Goal: Task Accomplishment & Management: Use online tool/utility

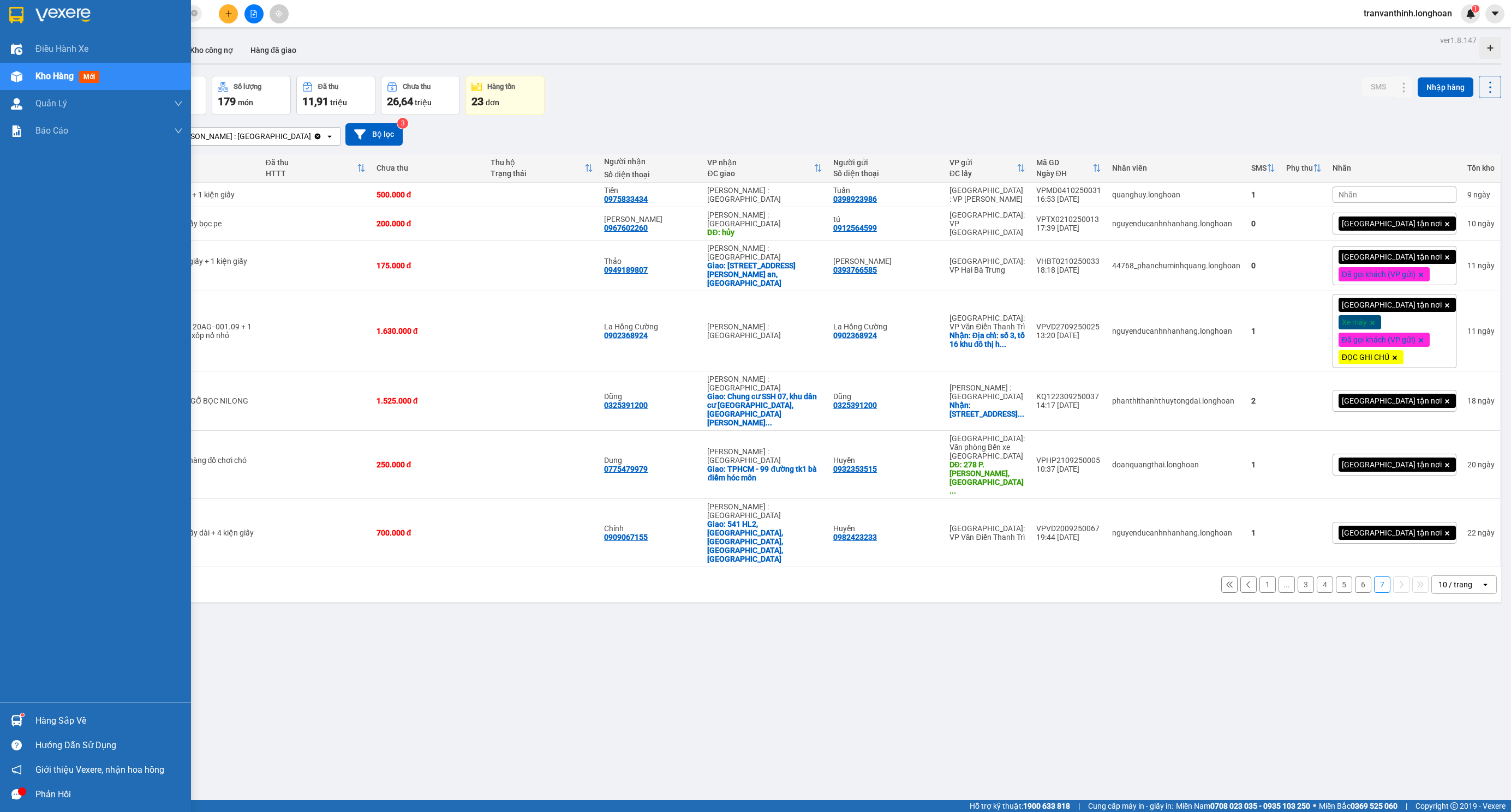
click at [13, 19] on img at bounding box center [16, 15] width 14 height 16
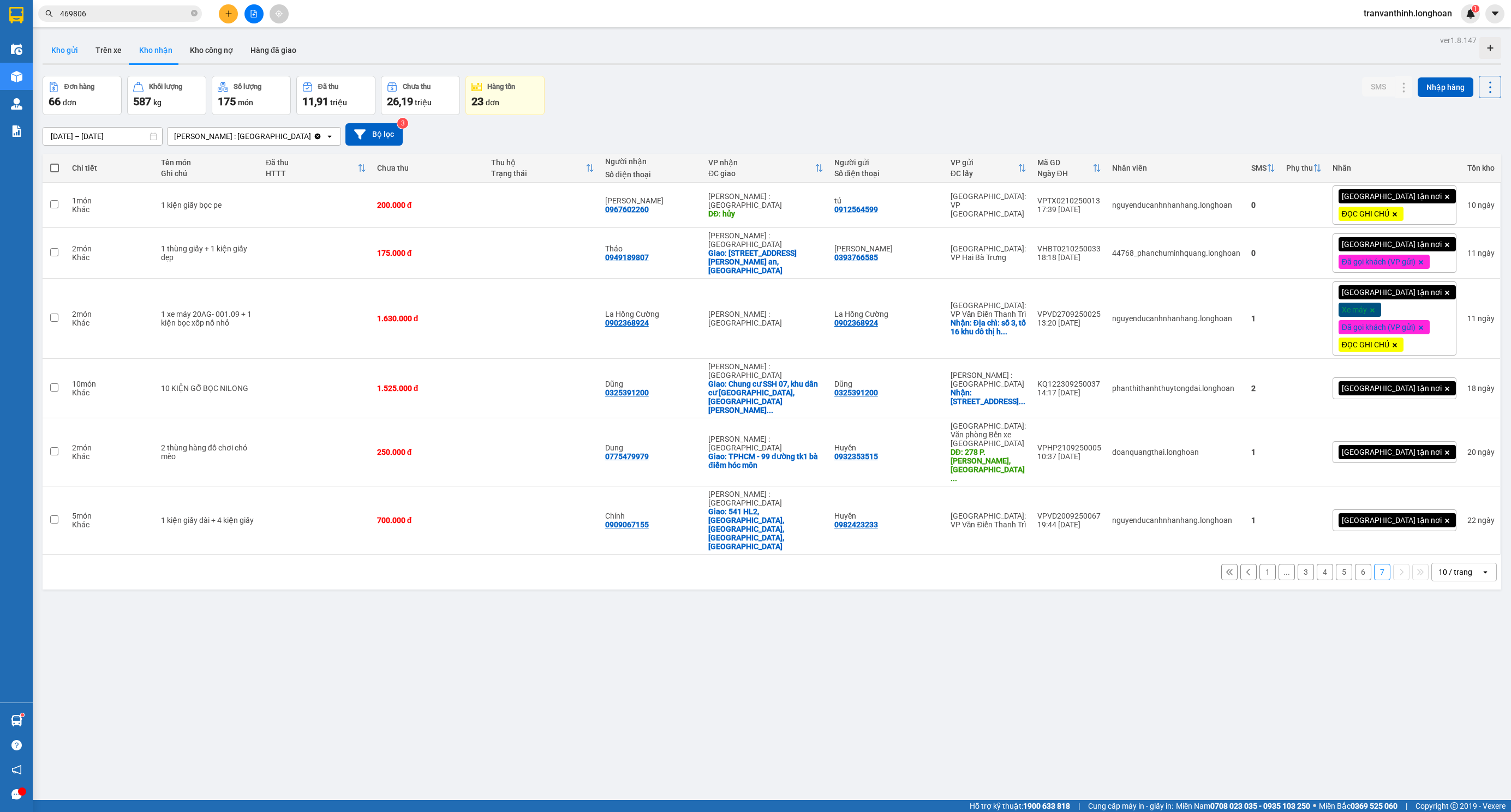
click at [67, 40] on button "Kho gửi" at bounding box center [64, 50] width 44 height 26
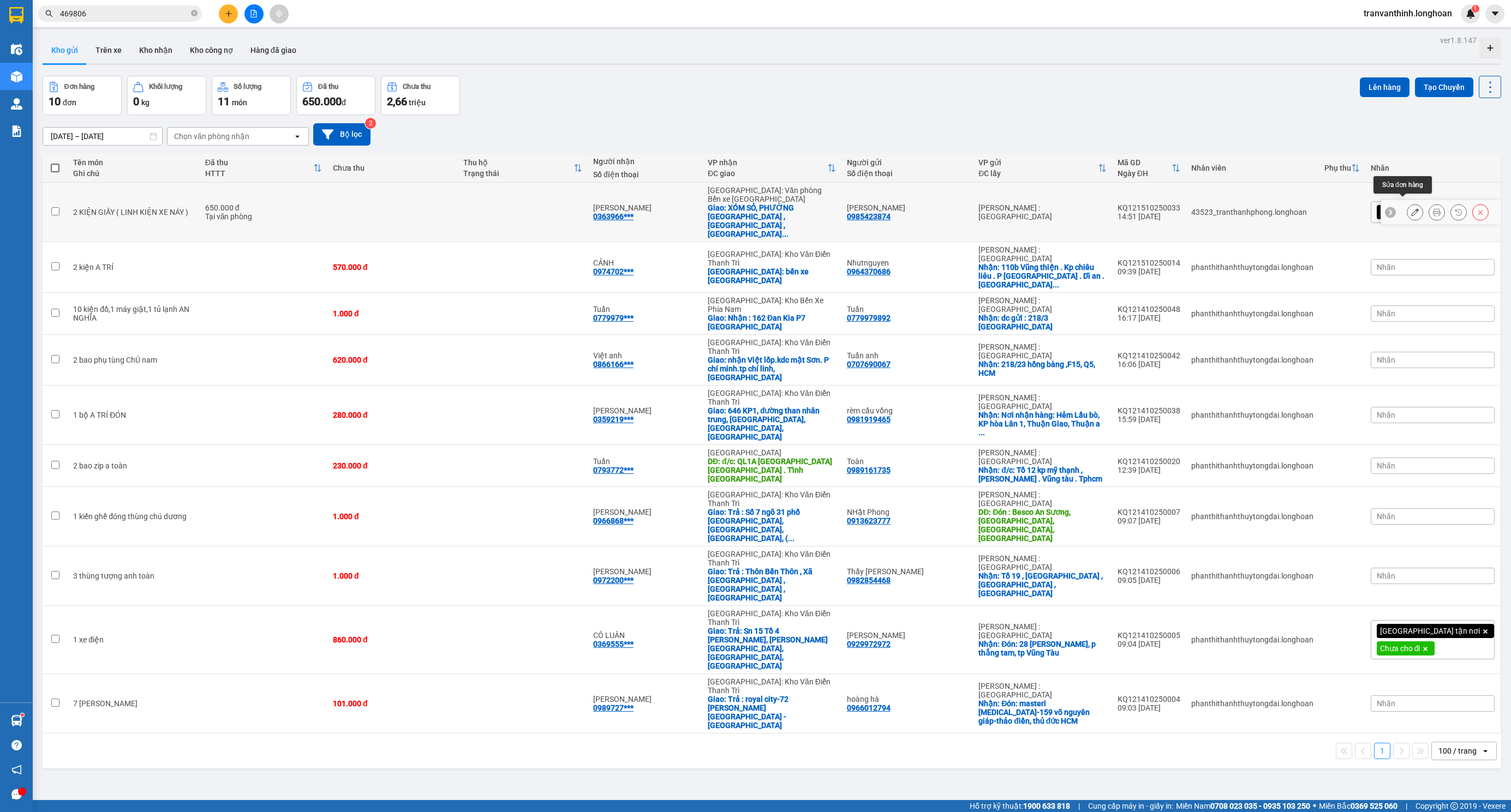
click at [1433, 208] on icon at bounding box center [1437, 212] width 8 height 8
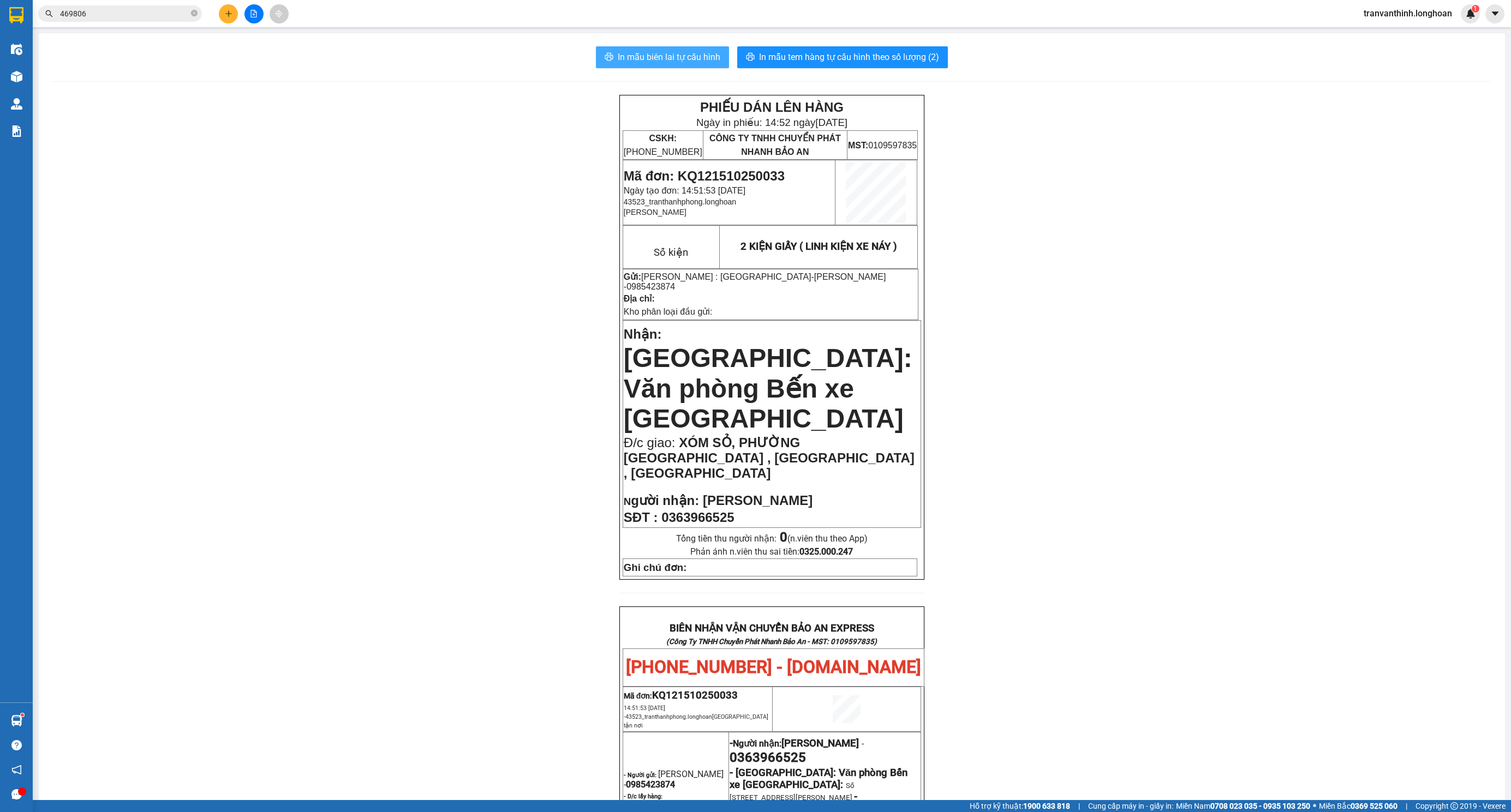
click at [687, 66] on button "In mẫu biên lai tự cấu hình" at bounding box center [662, 57] width 134 height 22
click at [680, 59] on span "In mẫu biên lai tự cấu hình" at bounding box center [668, 57] width 103 height 14
